Goal: Entertainment & Leisure: Consume media (video, audio)

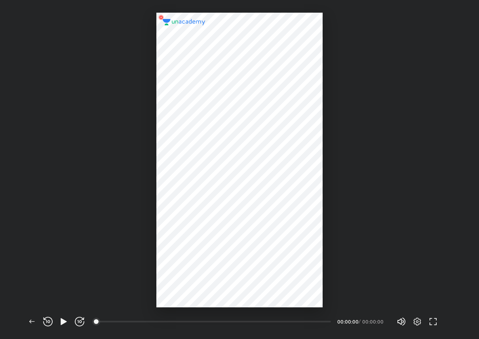
scroll to position [339, 479]
click at [64, 316] on button "button" at bounding box center [64, 322] width 16 height 16
click at [63, 324] on icon "button" at bounding box center [64, 322] width 10 height 10
click at [414, 324] on icon "button" at bounding box center [417, 322] width 10 height 10
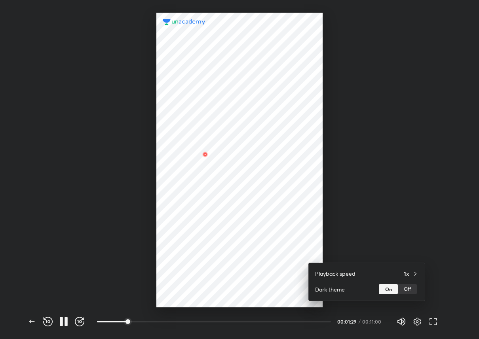
click at [413, 215] on div at bounding box center [239, 169] width 479 height 339
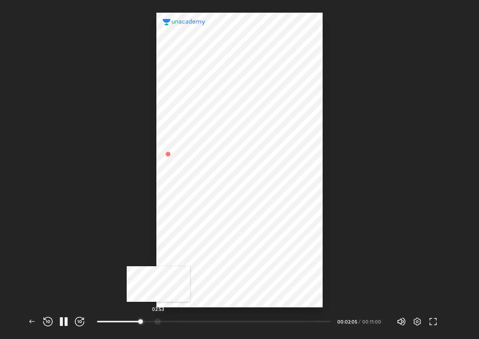
click at [158, 322] on div at bounding box center [157, 322] width 6 height 6
click at [177, 322] on div at bounding box center [176, 322] width 6 height 6
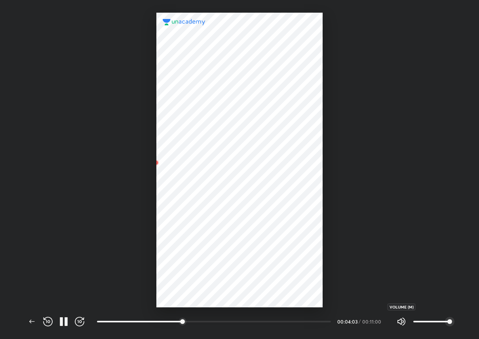
click at [401, 320] on icon "button" at bounding box center [399, 322] width 4 height 6
click at [65, 320] on icon "button" at bounding box center [66, 321] width 3 height 9
